Goal: Communication & Community: Answer question/provide support

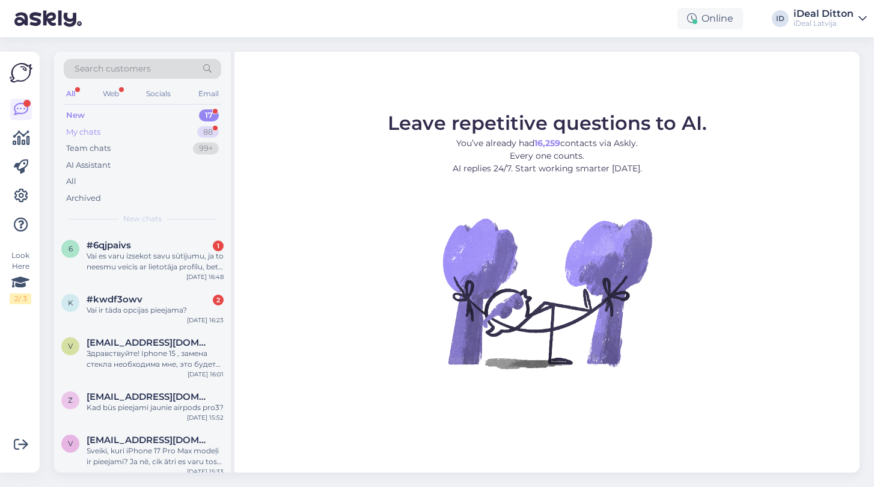
click at [95, 127] on div "My chats" at bounding box center [83, 132] width 34 height 12
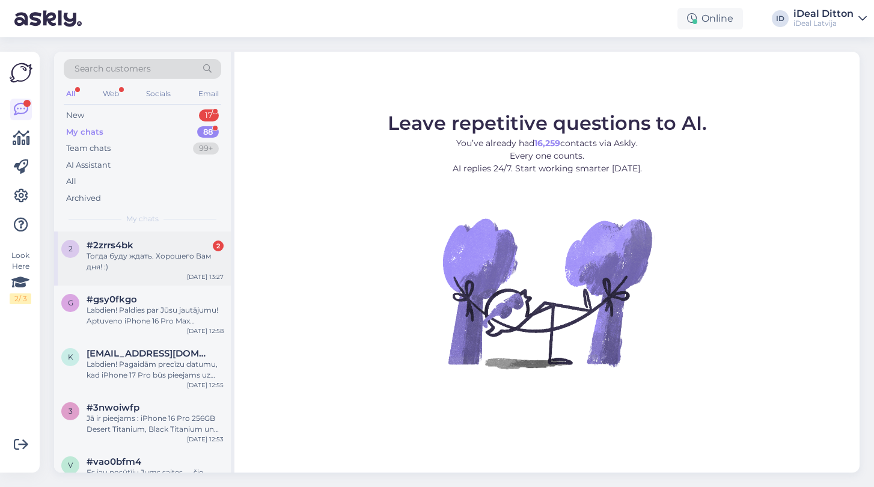
click at [115, 246] on span "#2zrrs4bk" at bounding box center [110, 245] width 47 height 11
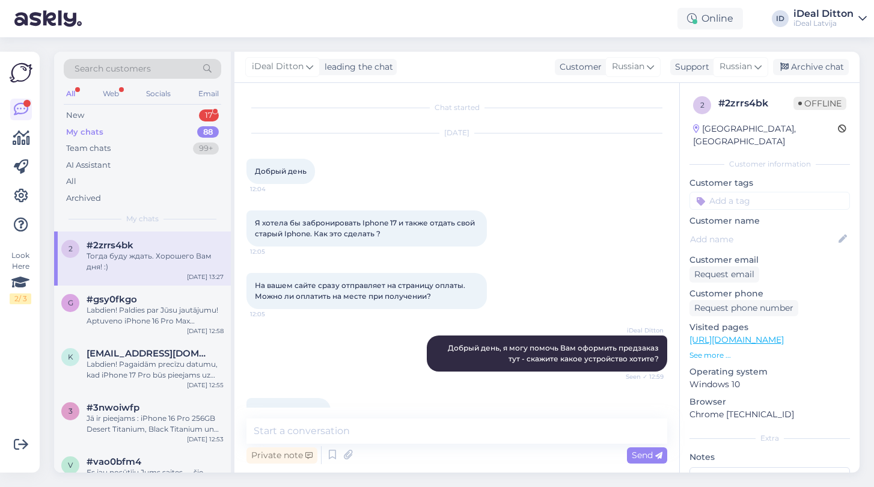
scroll to position [733, 0]
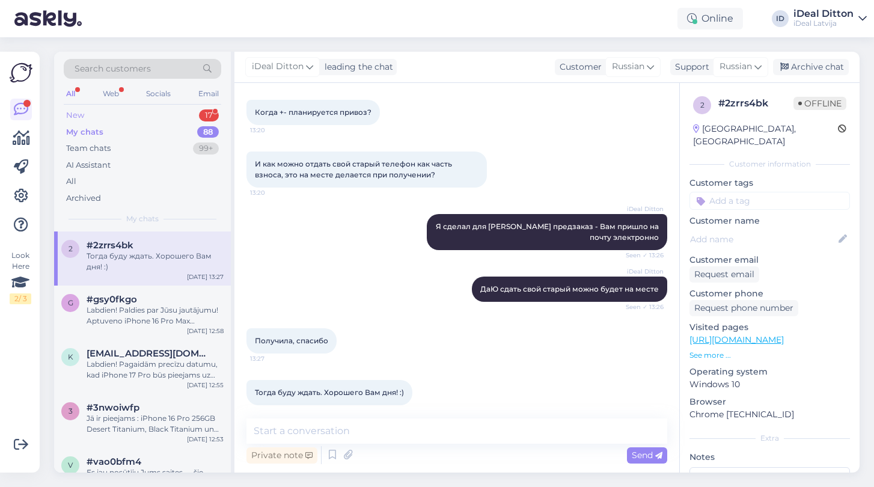
click at [87, 114] on div "New 17" at bounding box center [142, 115] width 157 height 17
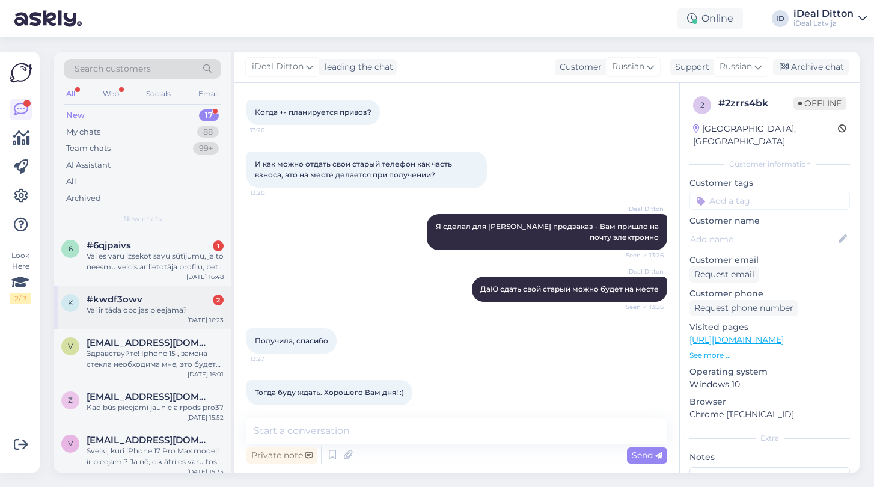
click at [160, 314] on div "k #kwdf3owv 2 Vai ir tāda opcijas pieejama? [DATE] 16:23" at bounding box center [142, 306] width 177 height 43
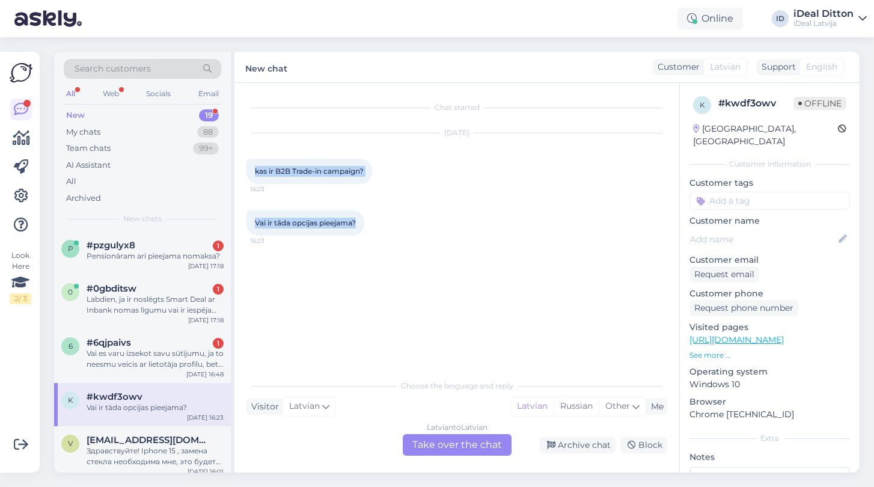
drag, startPoint x: 254, startPoint y: 172, endPoint x: 366, endPoint y: 231, distance: 126.3
click at [366, 231] on div "Chat started [DATE] kas ir B2B Trade-in campaign? 16:23 Vai ir tāda opcijas pie…" at bounding box center [461, 228] width 431 height 267
copy div "kas ir B2B Trade-in campaign? 16:23 Vai ir tāda opcijas pieejama?"
click at [478, 446] on div "Latvian to Latvian Take over the chat" at bounding box center [457, 445] width 109 height 22
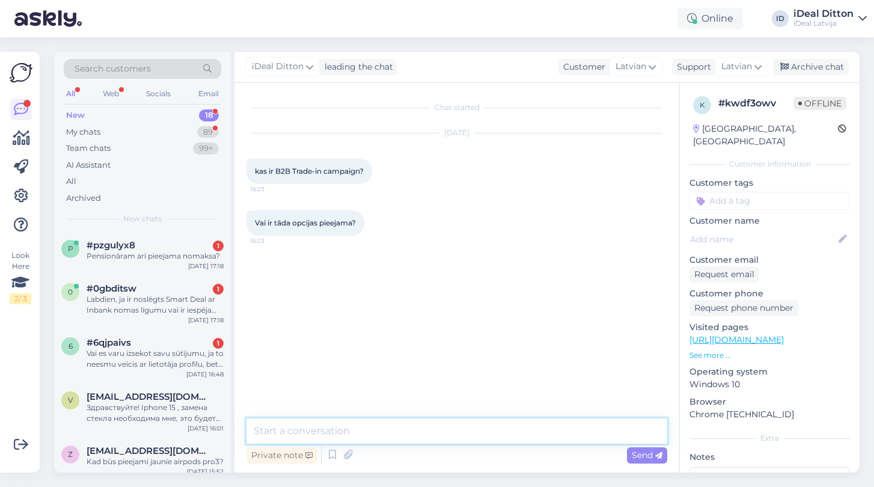
click at [344, 424] on textarea at bounding box center [456, 430] width 421 height 25
paste textarea "Sveiki! Par B2B Trade-in kampaņu — lūdzu, sazinieties ar mūsu B2B nodaļu. Šeit …"
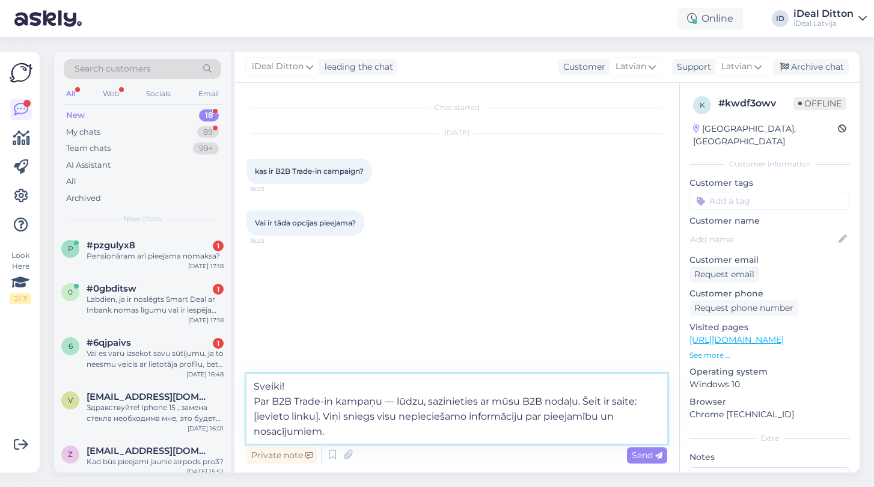
drag, startPoint x: 318, startPoint y: 418, endPoint x: 255, endPoint y: 421, distance: 63.1
click at [255, 421] on textarea "Sveiki! Par B2B Trade-in kampaņu — lūdzu, sazinieties ar mūsu B2B nodaļu. Šeit …" at bounding box center [456, 409] width 421 height 70
paste textarea "[URL][DOMAIN_NAME]"
click at [259, 417] on textarea "Sveiki! Par B2B Trade-in kampaņu — lūdzu, sazinieties ar mūsu B2B nodaļu. Šeit …" at bounding box center [456, 409] width 421 height 70
type textarea "Sveiki! Par B2B Trade-in kampaņu — lūdzu, sazinieties ar mūsu B2B nodaļu. Šeit …"
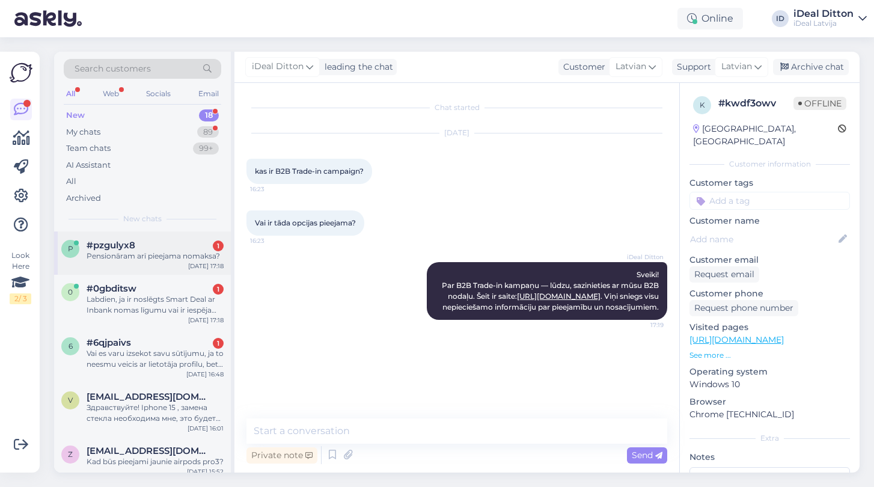
click at [144, 260] on div "p #pzgulyx8 1 Pensionāram arī pieejama nomaksa? [DATE] 17:18" at bounding box center [142, 252] width 177 height 43
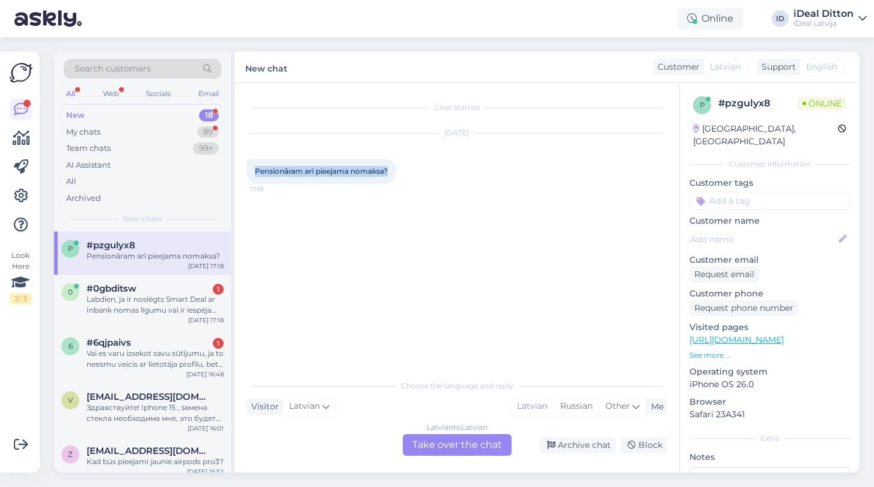
drag, startPoint x: 257, startPoint y: 172, endPoint x: 395, endPoint y: 178, distance: 138.9
click at [395, 178] on div "Pensionāram arī pieejama nomaksa? 17:18" at bounding box center [321, 171] width 150 height 25
copy span "Pensionāram arī pieejama nomaksa?"
click at [451, 449] on div "Latvian to Latvian Take over the chat" at bounding box center [457, 445] width 109 height 22
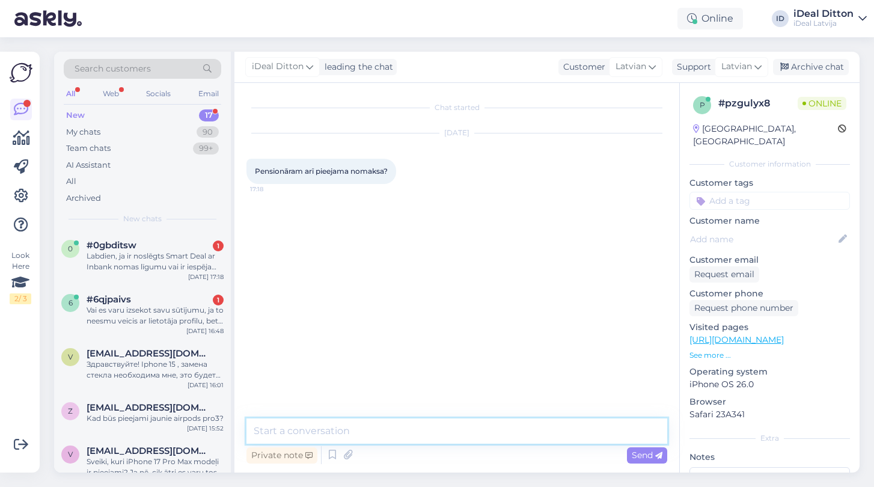
click at [314, 424] on textarea at bounding box center [456, 430] width 421 height 25
paste textarea "Sveiki! Domāju, ka arī pensionāriem var būt pieejama nomaksa, taču tas atkarīgs…"
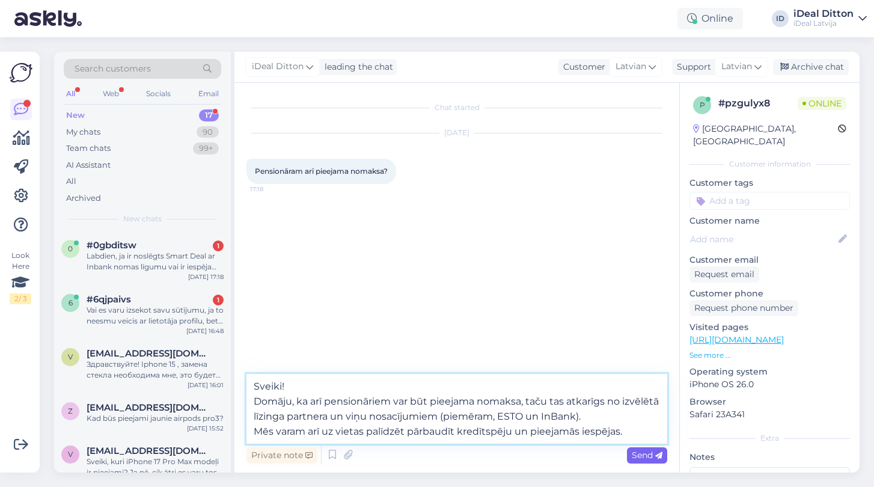
type textarea "Sveiki! Domāju, ka arī pensionāriem var būt pieejama nomaksa, taču tas atkarīgs…"
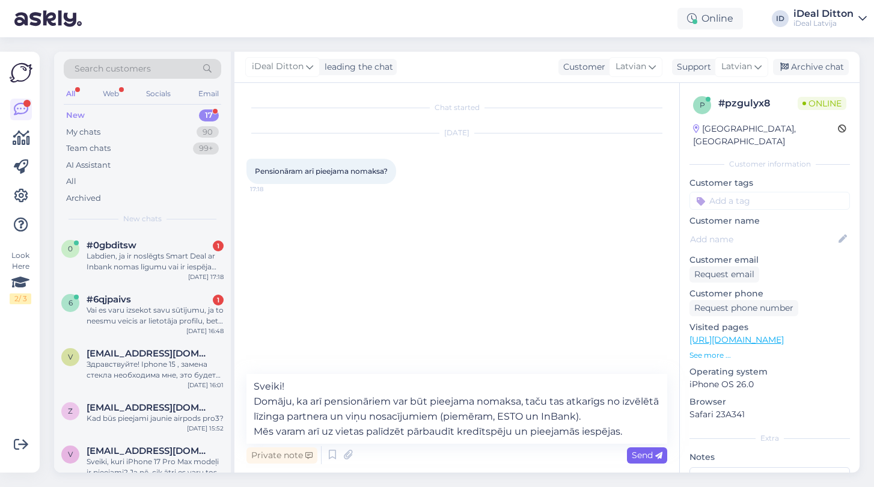
click at [651, 452] on span "Send" at bounding box center [647, 454] width 31 height 11
